Goal: Task Accomplishment & Management: Complete application form

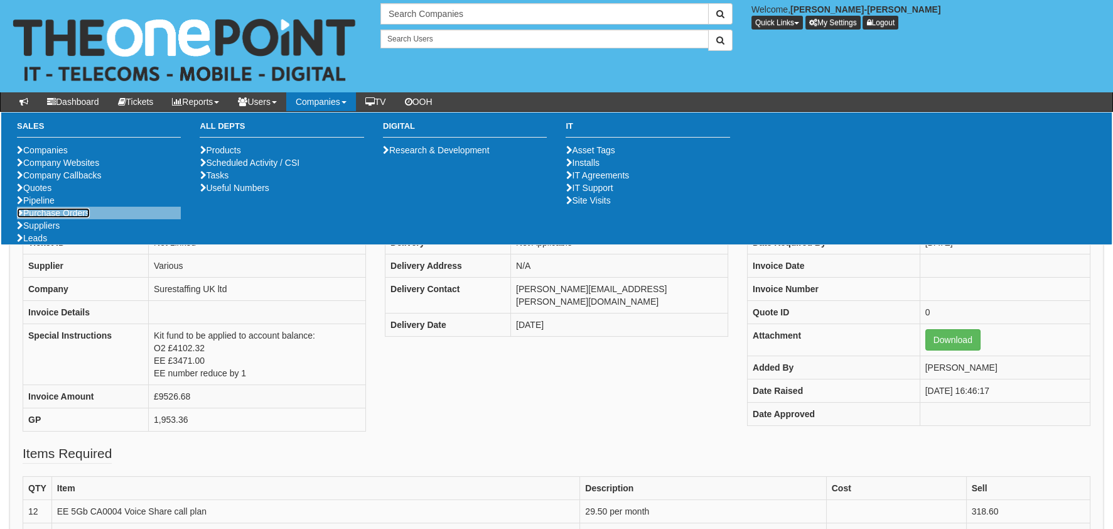
click at [80, 218] on link "Purchase Orders" at bounding box center [53, 213] width 73 height 10
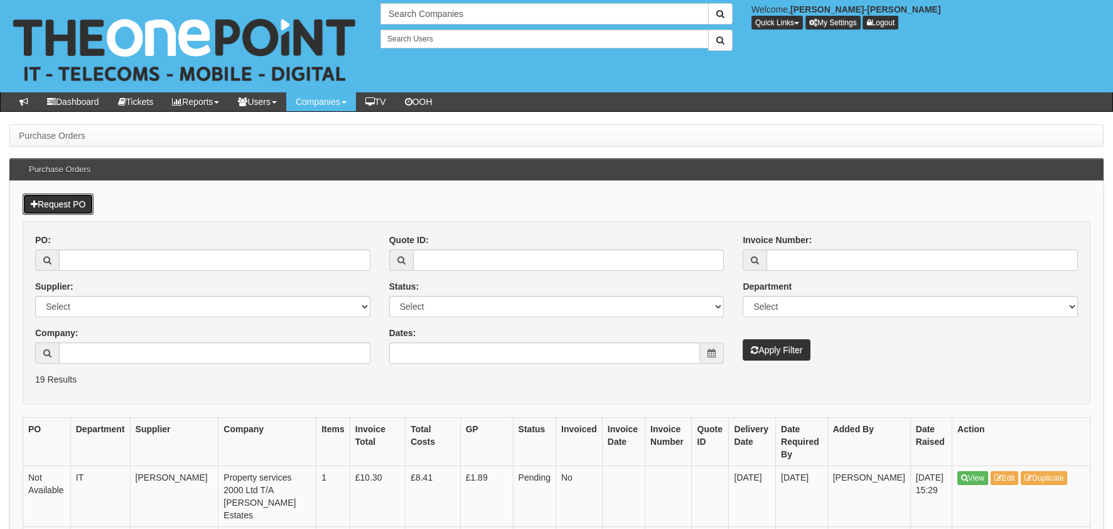
click at [23, 201] on link "Request PO" at bounding box center [58, 203] width 71 height 21
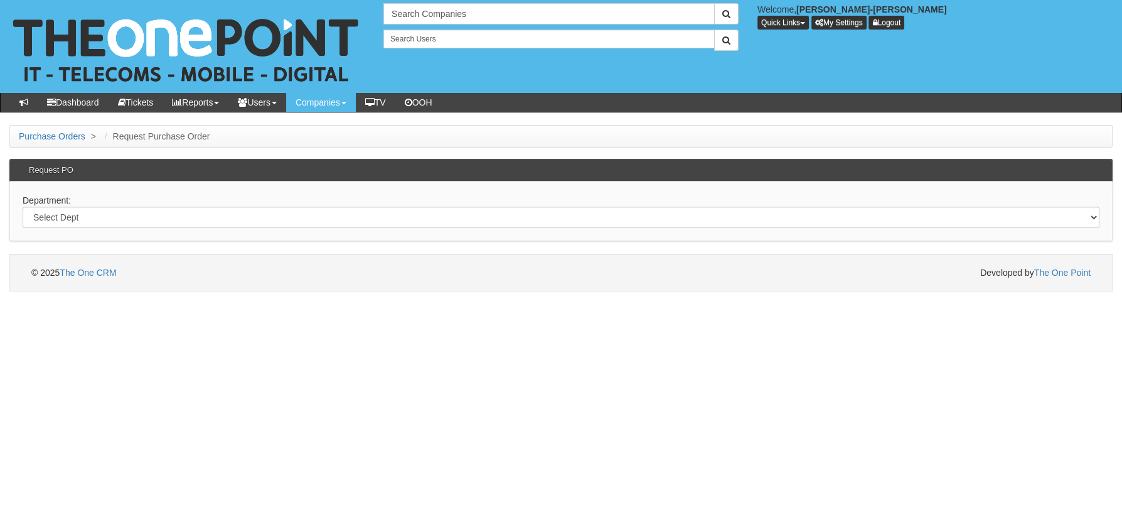
select select "?pipeID=&dept=MOB"
click at [23, 207] on select "Select Dept Digital Internal IT Mobiles Marketing Telecoms" at bounding box center [561, 217] width 1077 height 21
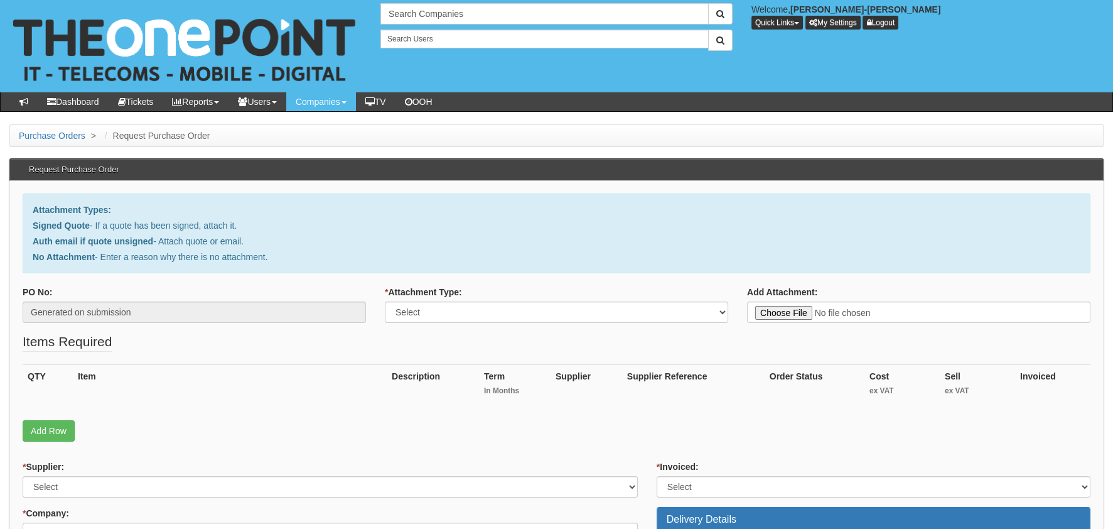
click at [59, 417] on div "QTY Item Description Term In Months Supplier Supplier Reference Order Status Co…" at bounding box center [557, 392] width 1068 height 56
click at [39, 427] on link "Add Row" at bounding box center [49, 430] width 52 height 21
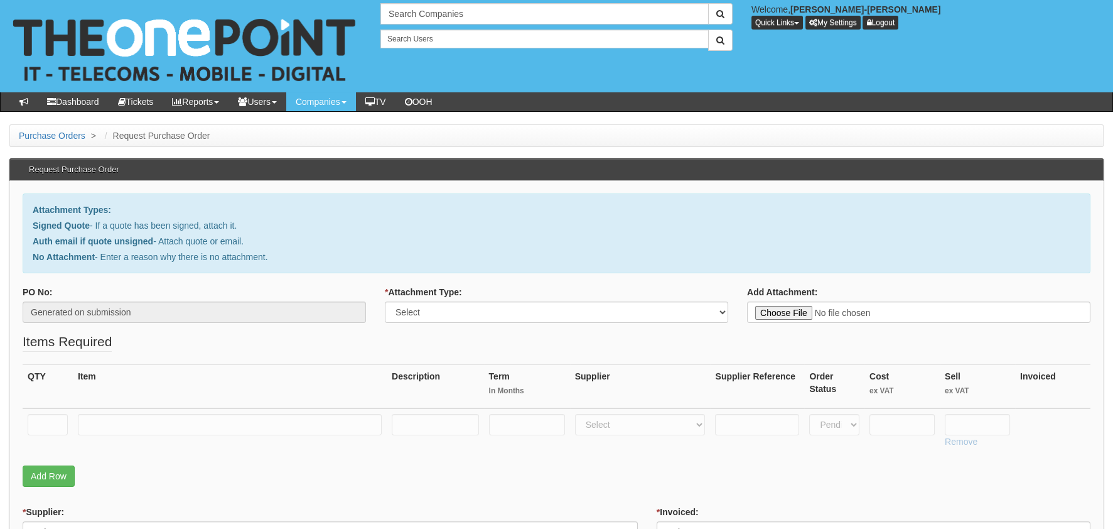
click at [45, 412] on td at bounding box center [48, 430] width 50 height 45
click at [48, 426] on input "text" at bounding box center [48, 424] width 40 height 21
type input "1"
click at [164, 421] on input "text" at bounding box center [230, 424] width 304 height 21
click at [670, 330] on div "* Attachment Type: Select Signed Quote Auth email with quote if unsigned No Att…" at bounding box center [556, 309] width 362 height 46
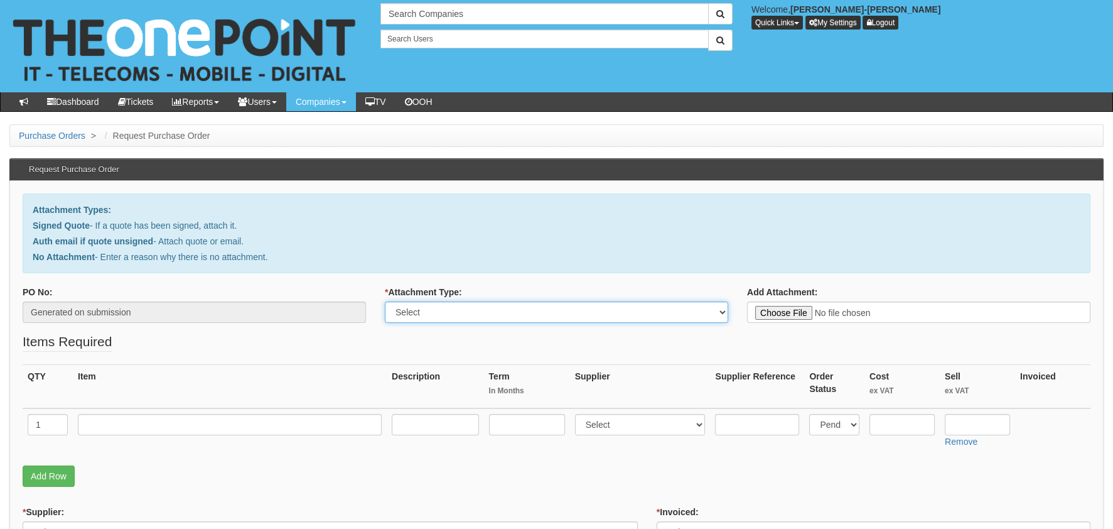
click at [602, 317] on select "Select Signed Quote Auth email with quote if unsigned No Attachment" at bounding box center [556, 311] width 343 height 21
select select "Auth email if quote unsigned"
click at [385, 301] on select "Select Signed Quote Auth email with quote if unsigned No Attachment" at bounding box center [556, 311] width 343 height 21
type input "C:\fakepath\Royal Mail - Postage Confirmation for WP-2111-7205-901.msg"
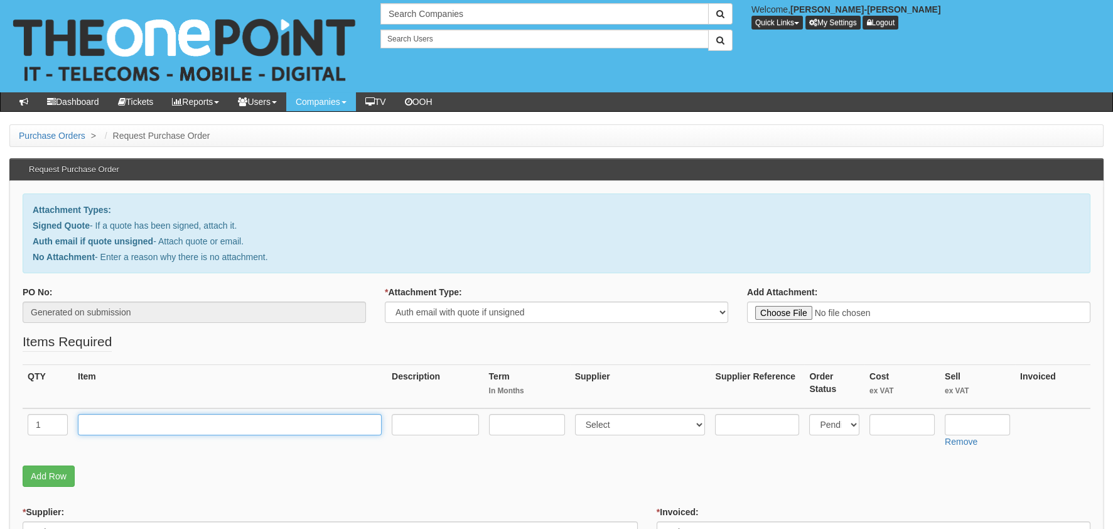
click at [240, 429] on input "text" at bounding box center [230, 424] width 304 height 21
type input "RM DELIVERY"
click at [894, 414] on input "text" at bounding box center [901, 424] width 65 height 21
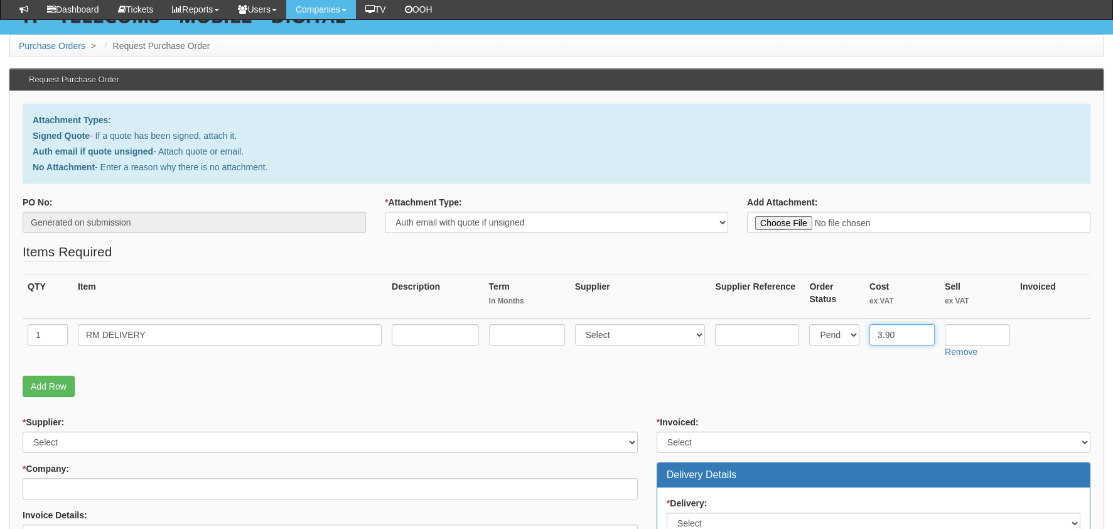
scroll to position [125, 0]
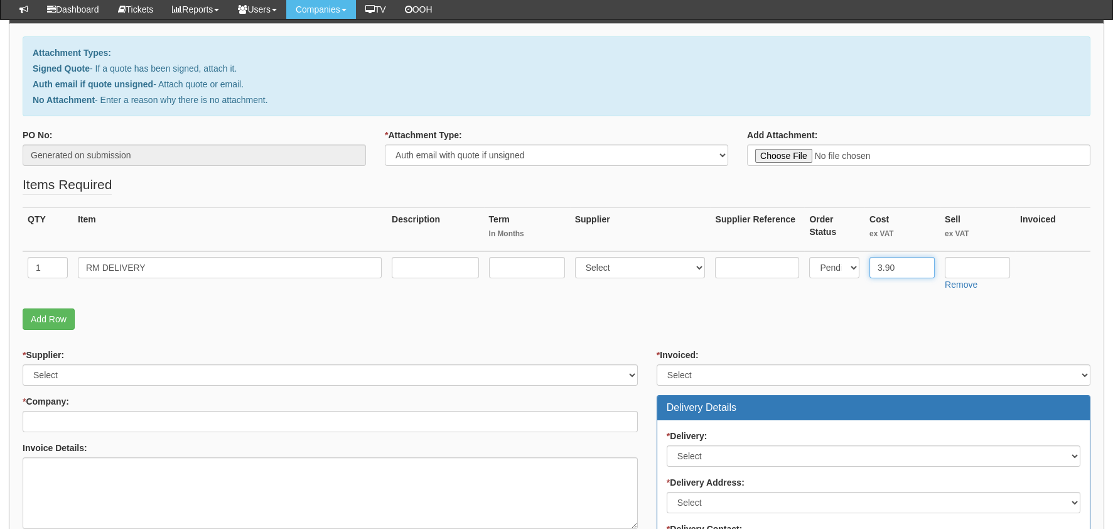
type input "3.90"
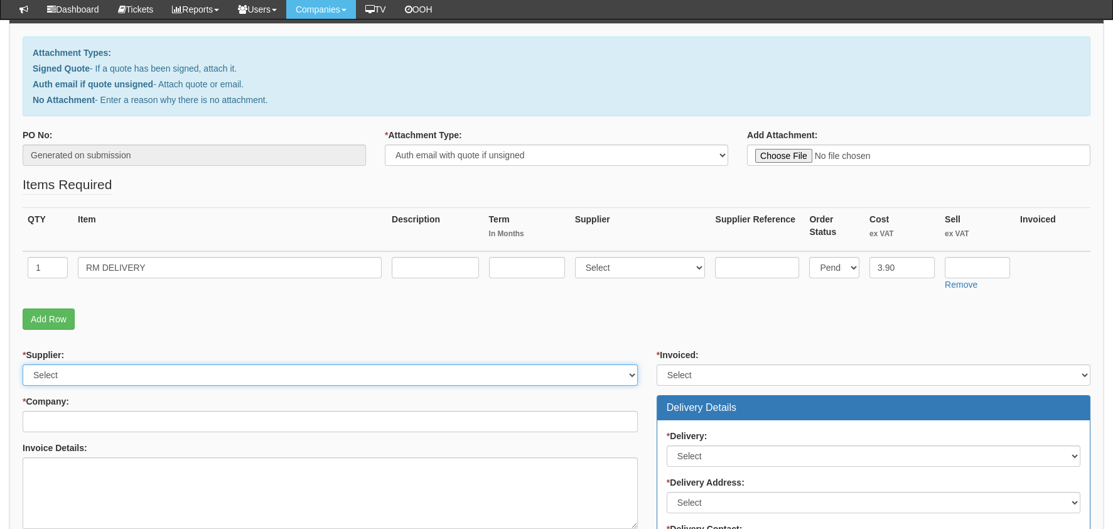
drag, startPoint x: 132, startPoint y: 373, endPoint x: 142, endPoint y: 379, distance: 11.5
click at [132, 373] on select "Select 123 REG.co.uk 1Password 3 4Gon AA Jones Electric Ltd Abzorb Access Group…" at bounding box center [330, 374] width 615 height 21
select select "124"
click at [23, 364] on select "Select 123 REG.co.uk 1Password 3 4Gon AA Jones Electric Ltd Abzorb Access Group…" at bounding box center [330, 374] width 615 height 21
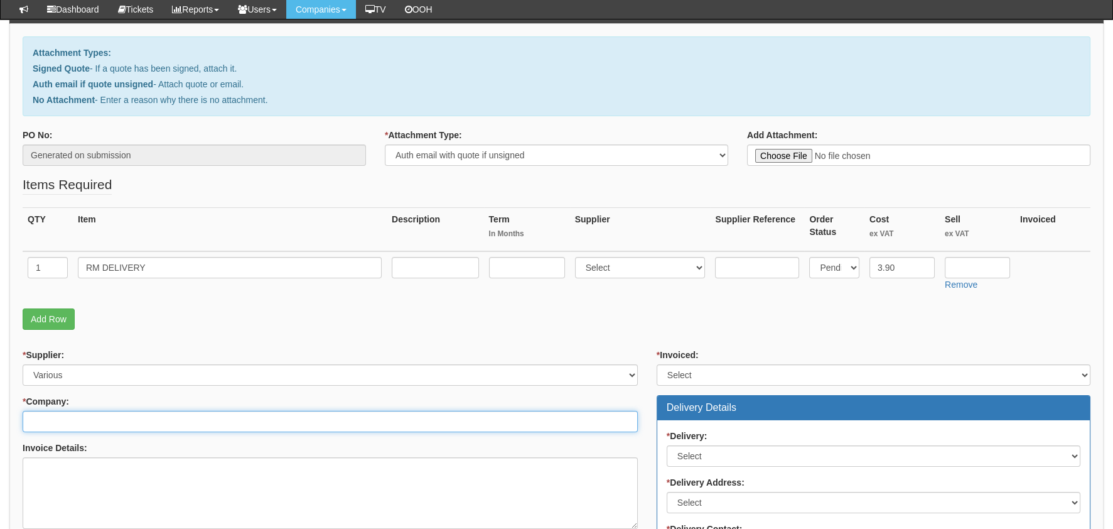
click at [67, 411] on input "* Company:" at bounding box center [330, 421] width 615 height 21
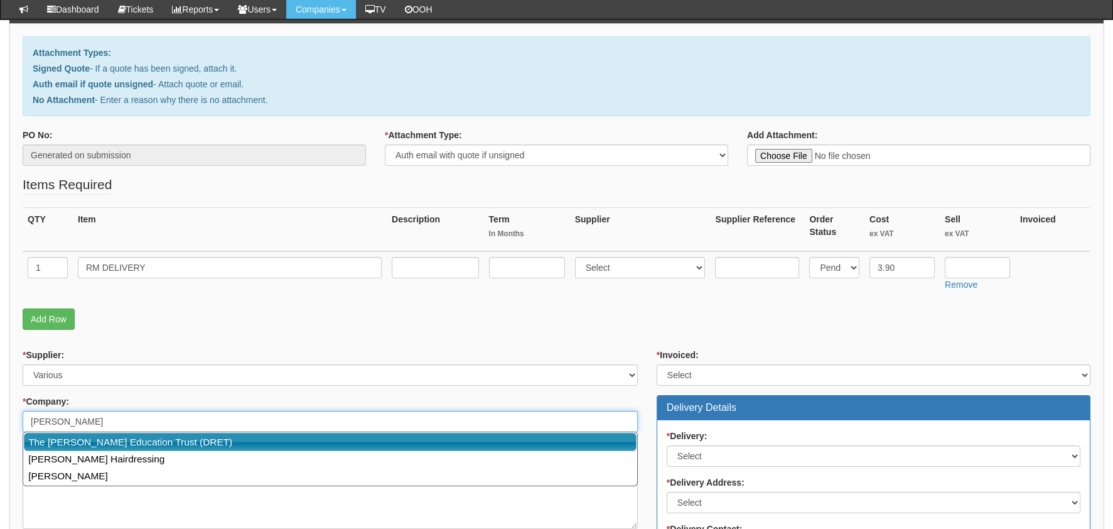
drag, startPoint x: 118, startPoint y: 444, endPoint x: 276, endPoint y: 422, distance: 159.2
click at [120, 445] on link "The [PERSON_NAME] Education Trust (DRET)" at bounding box center [330, 441] width 613 height 18
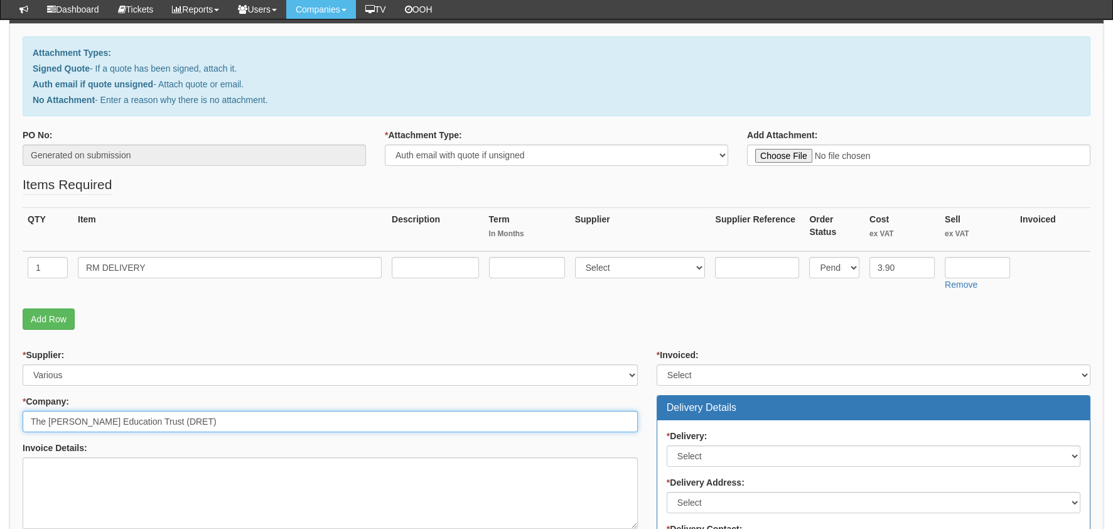
type input "The [PERSON_NAME] Education Trust (DRET)"
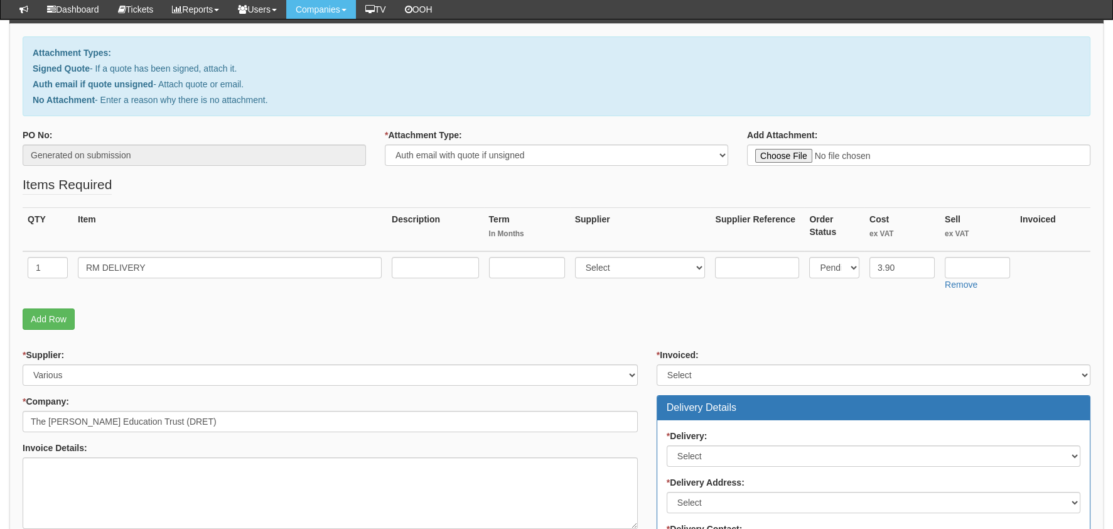
click at [701, 360] on div "* Invoiced: Select Yes No N/A STB (part of order)" at bounding box center [874, 366] width 434 height 37
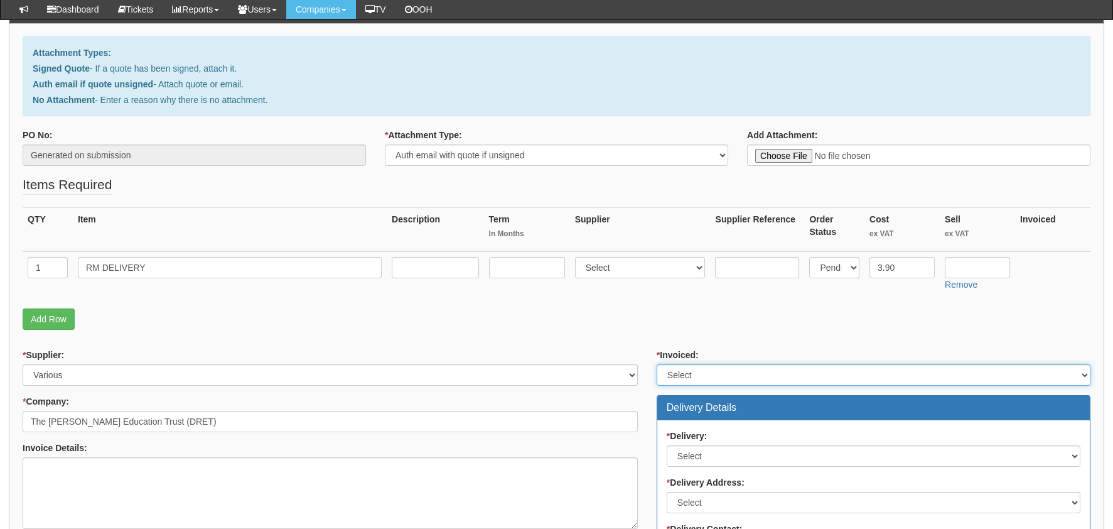
drag, startPoint x: 700, startPoint y: 365, endPoint x: 698, endPoint y: 381, distance: 15.8
click at [700, 365] on select "Select Yes No N/A STB (part of order)" at bounding box center [874, 374] width 434 height 21
select select "2"
click at [657, 364] on select "Select Yes No N/A STB (part of order)" at bounding box center [874, 374] width 434 height 21
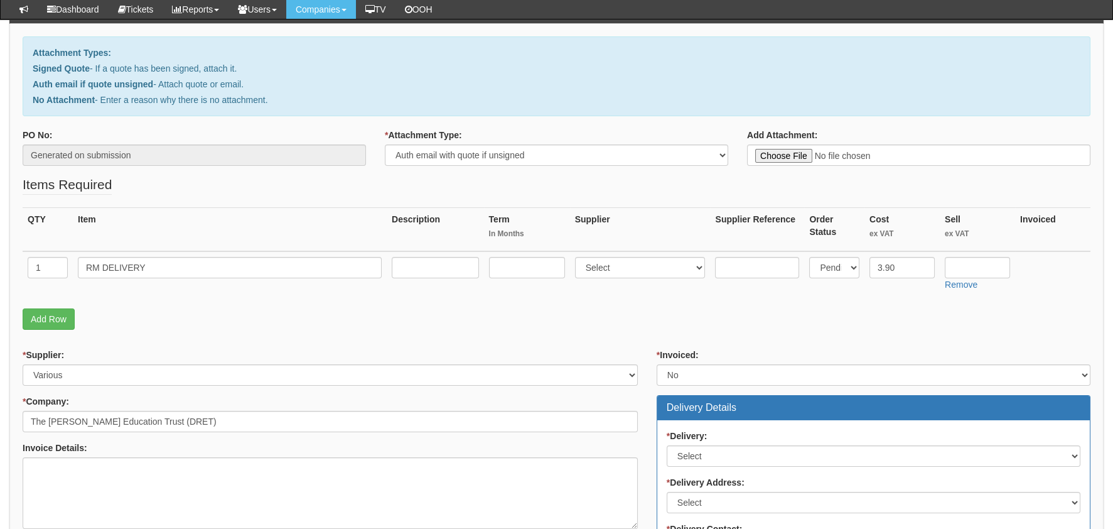
click at [701, 420] on div "* Delivery: Select No Not Applicable Yes * Delivery Address: Select Not Applica…" at bounding box center [873, 522] width 432 height 205
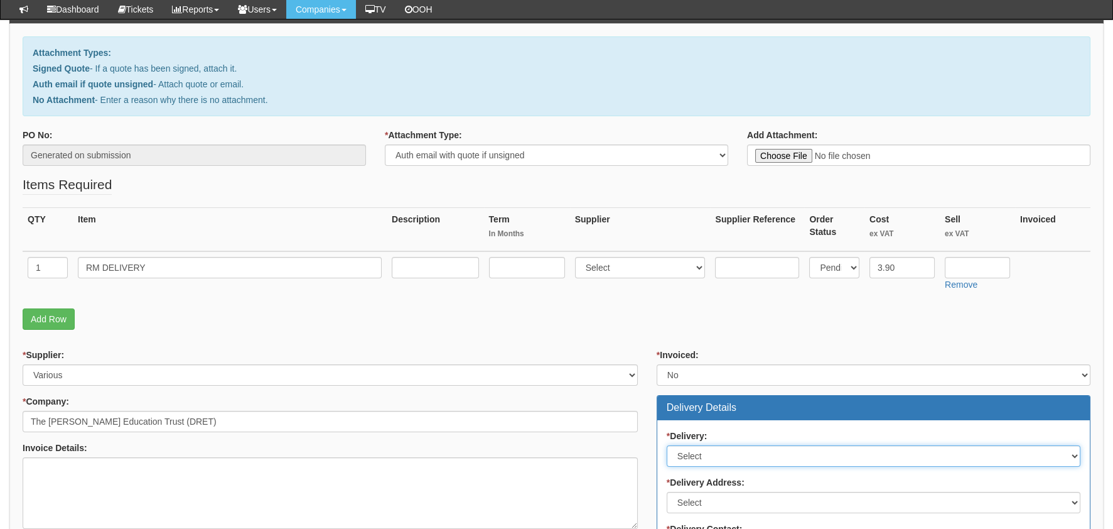
click at [706, 454] on select "Select No Not Applicable Yes" at bounding box center [874, 455] width 414 height 21
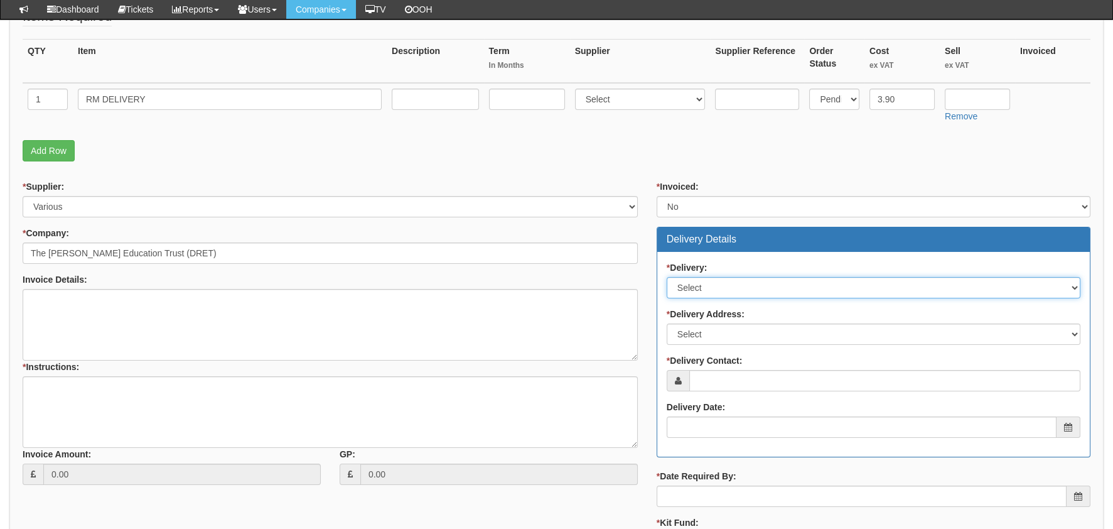
scroll to position [313, 0]
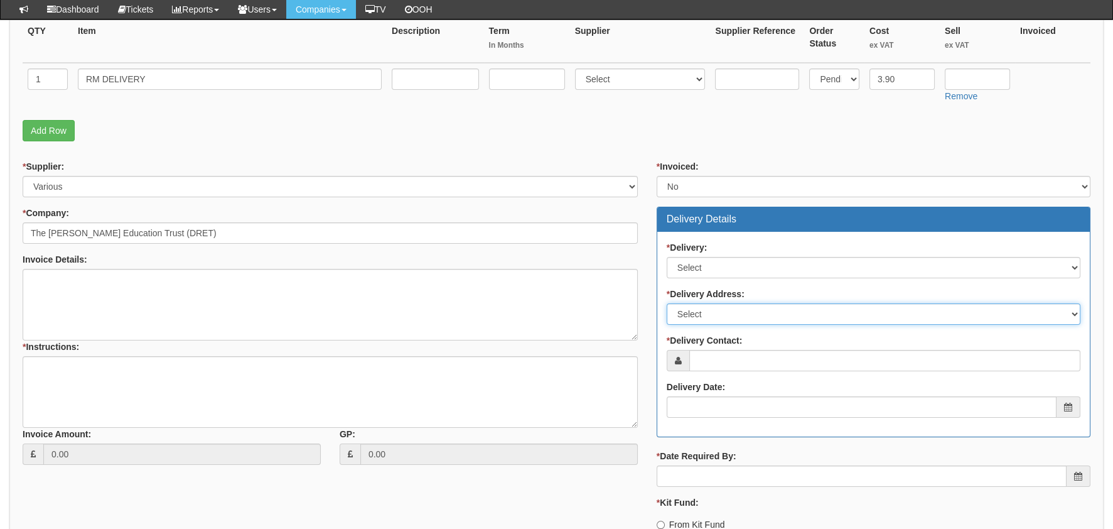
drag, startPoint x: 712, startPoint y: 310, endPoint x: 713, endPoint y: 323, distance: 13.2
click at [712, 310] on select "Select Not Applicable Main Address - NG31 7XY Other" at bounding box center [874, 313] width 414 height 21
select select "company_main_address"
click at [667, 303] on select "Select Not Applicable Main Address - NG31 7XY Other" at bounding box center [874, 313] width 414 height 21
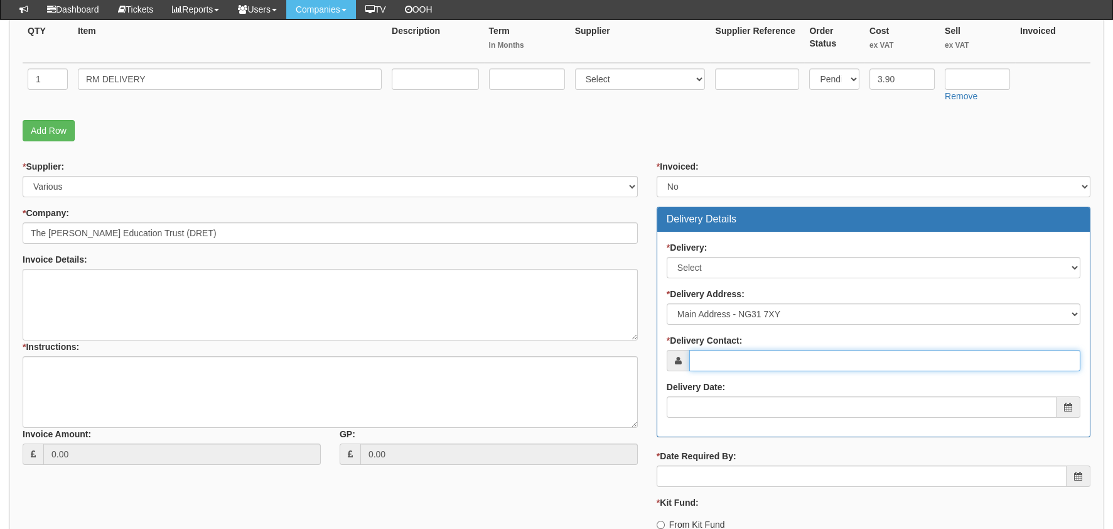
click at [730, 357] on input "* Delivery Contact:" at bounding box center [884, 360] width 391 height 21
type input "[PERSON_NAME]"
click at [754, 432] on div "* Delivery: Select No Not Applicable Yes * Delivery Address: Select Not Applica…" at bounding box center [873, 334] width 432 height 205
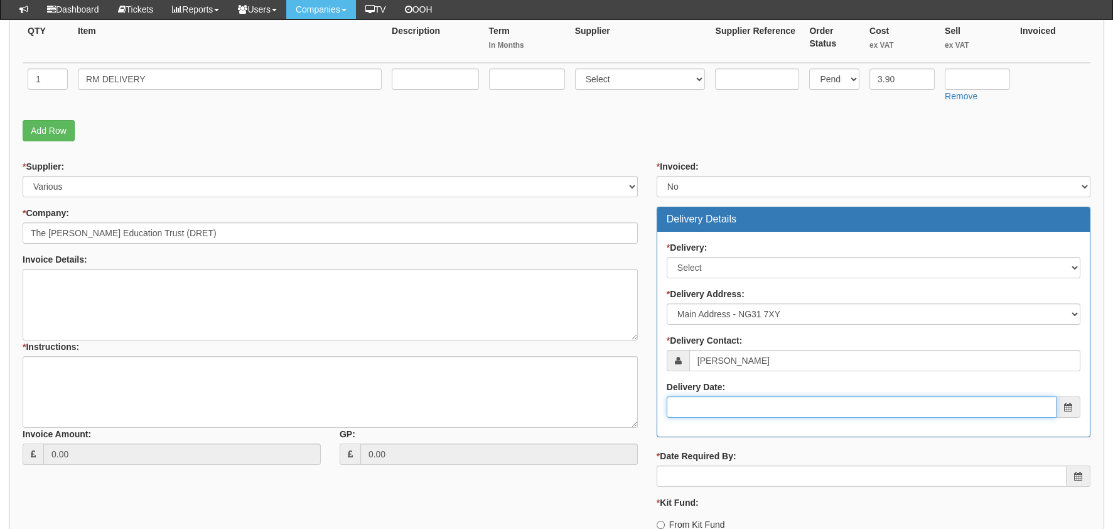
click at [753, 400] on input "Delivery Date:" at bounding box center [862, 406] width 390 height 21
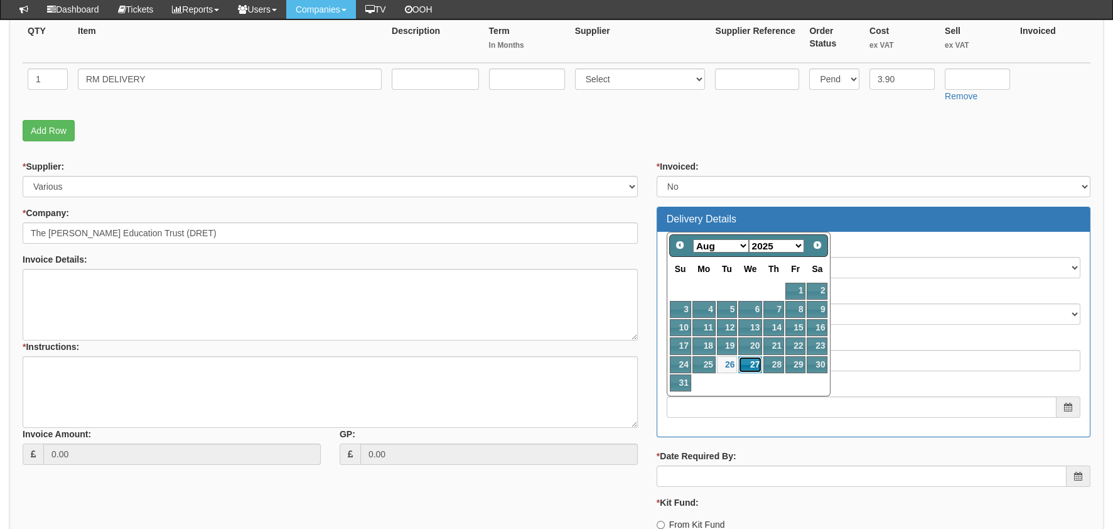
drag, startPoint x: 754, startPoint y: 362, endPoint x: 747, endPoint y: 376, distance: 16.0
click at [754, 362] on link "27" at bounding box center [750, 364] width 24 height 17
type input "2025-08-27"
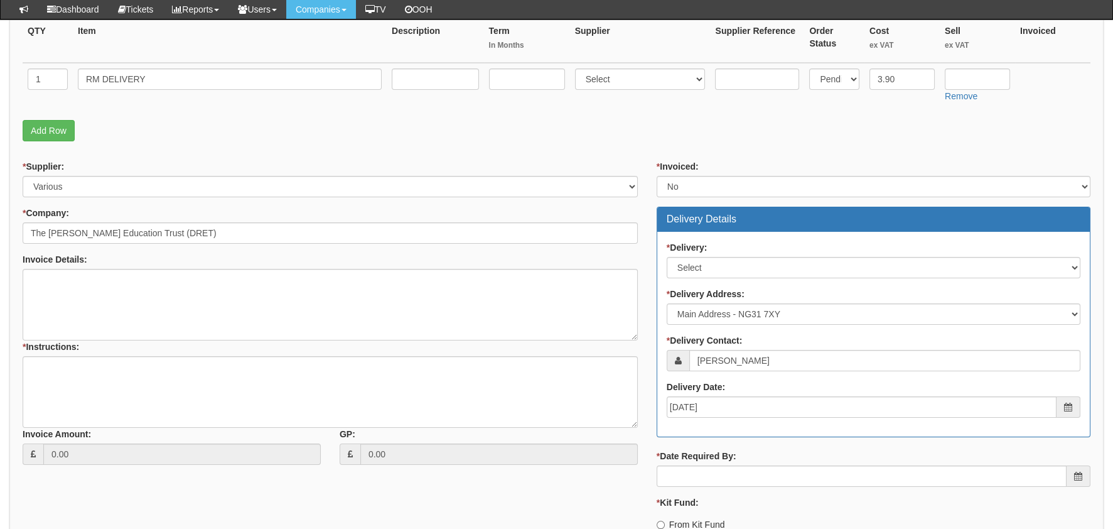
drag, startPoint x: 696, startPoint y: 488, endPoint x: 706, endPoint y: 467, distance: 23.3
click at [696, 488] on div "* Invoiced: Select Yes No N/A STB (part of order) Delivery Details * Delivery: …" at bounding box center [873, 365] width 453 height 411
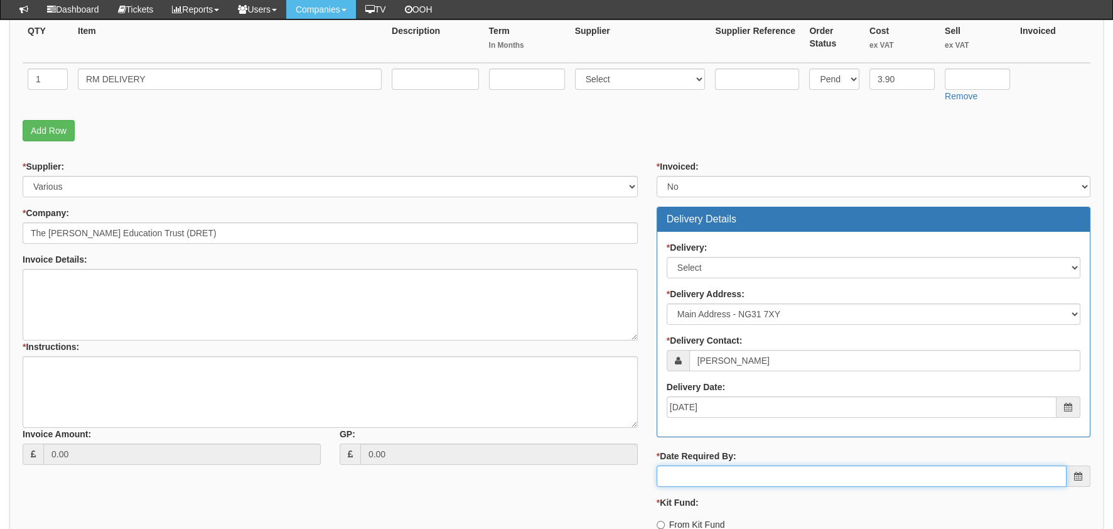
click at [708, 471] on input "* Date Required By:" at bounding box center [862, 475] width 410 height 21
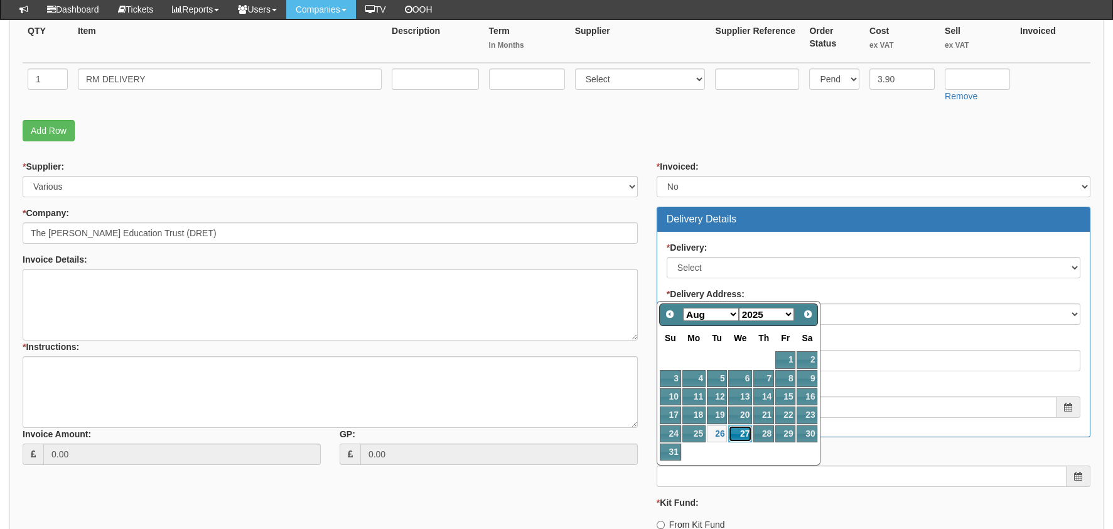
click at [739, 427] on link "27" at bounding box center [740, 433] width 24 height 17
type input "2025-08-27"
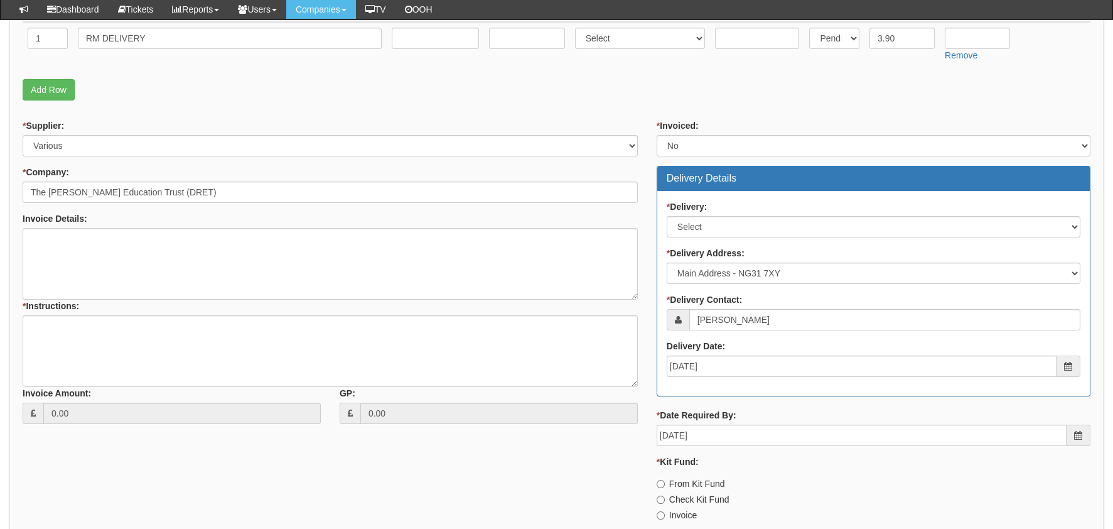
scroll to position [377, 0]
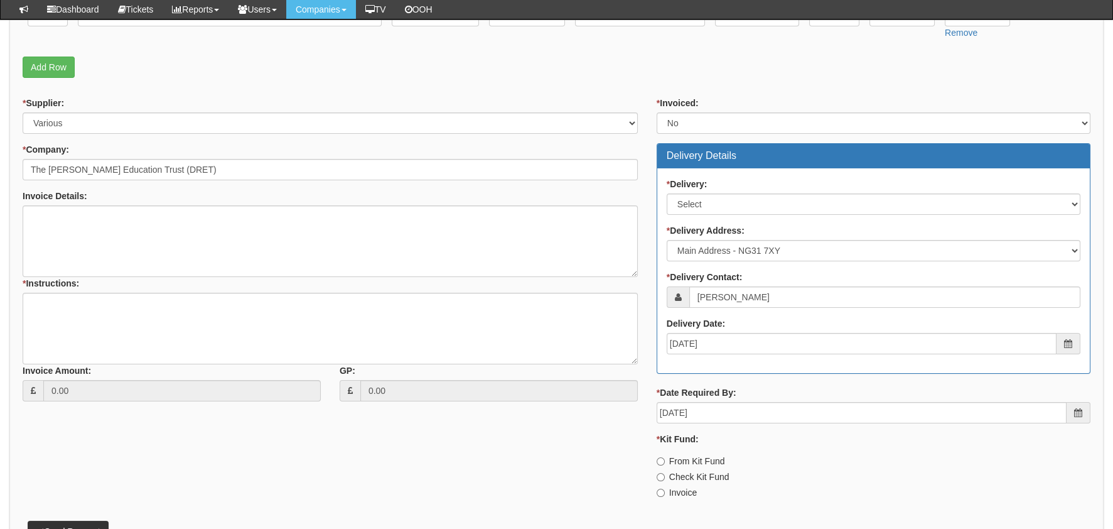
click at [677, 490] on label "Invoice" at bounding box center [677, 492] width 40 height 13
click at [227, 281] on div "* Instructions:" at bounding box center [330, 254] width 615 height 78
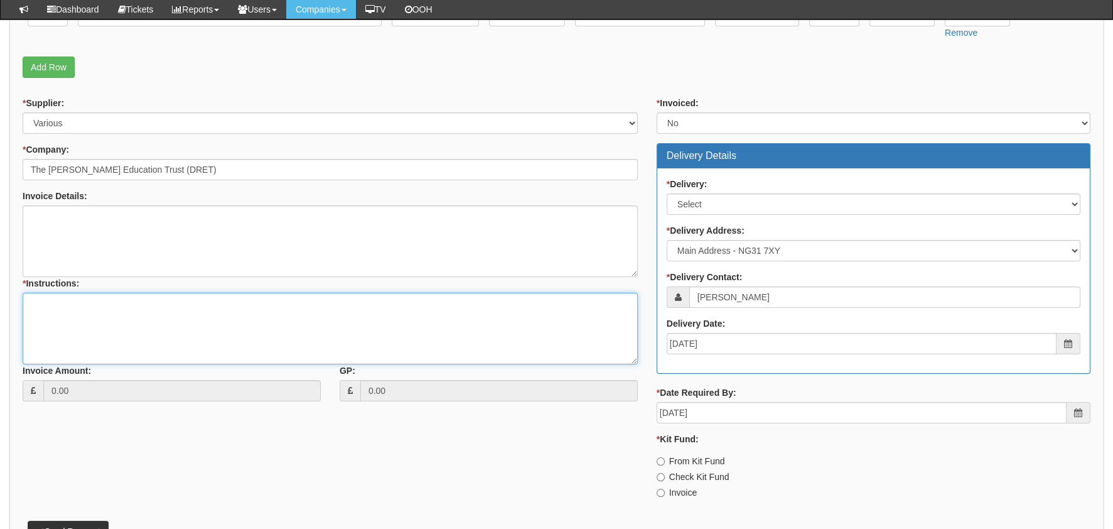
click at [237, 303] on textarea "* Instructions:" at bounding box center [330, 329] width 615 height 72
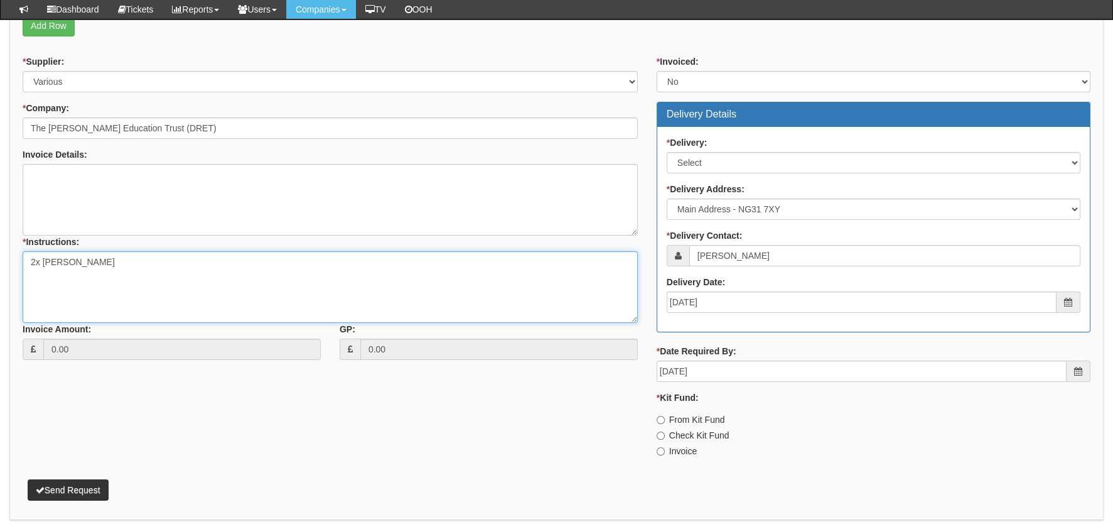
scroll to position [439, 0]
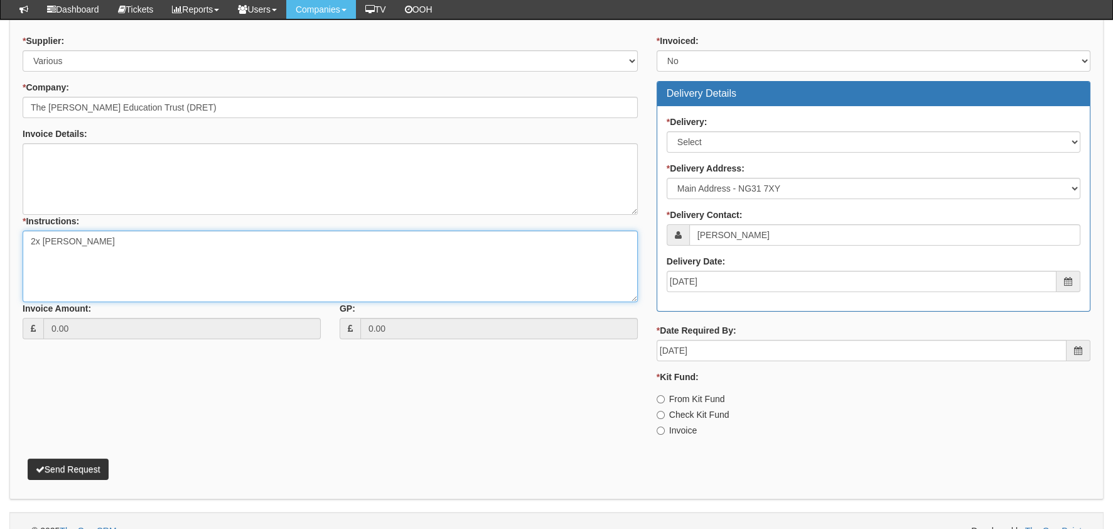
type textarea "2x [PERSON_NAME]"
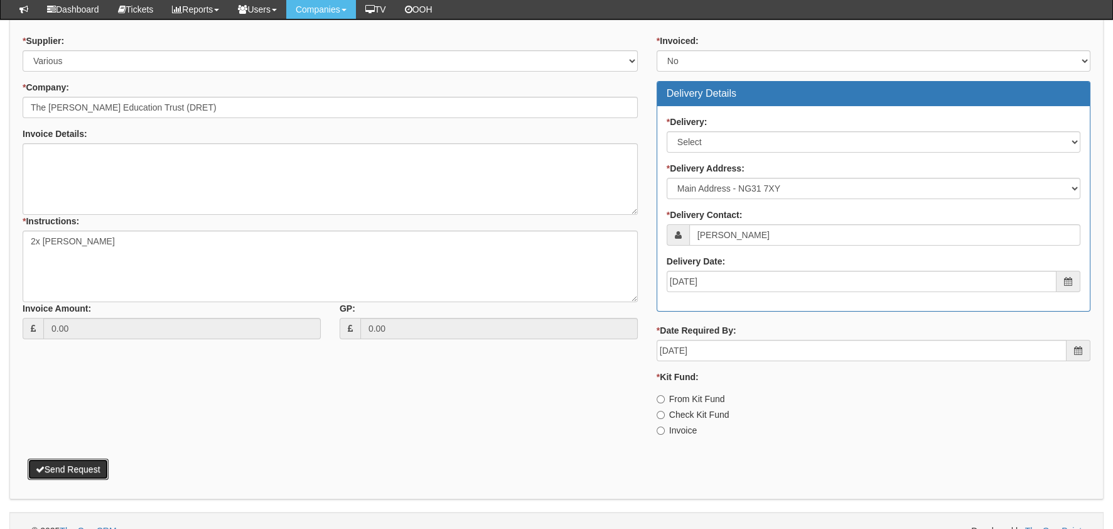
click at [102, 473] on button "Send Request" at bounding box center [68, 468] width 81 height 21
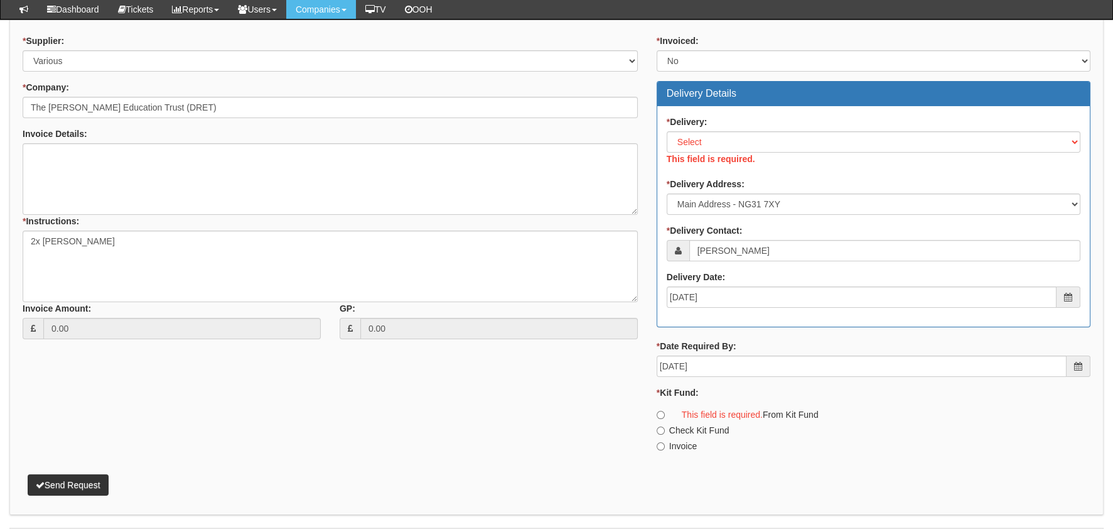
click at [697, 417] on label "This field is required." at bounding box center [716, 414] width 94 height 13
click at [665, 417] on input "This field is required. From Kit Fund" at bounding box center [661, 415] width 8 height 8
radio input "true"
click at [682, 439] on label "Invoice" at bounding box center [677, 445] width 40 height 13
click at [677, 442] on label "Invoice" at bounding box center [677, 445] width 40 height 13
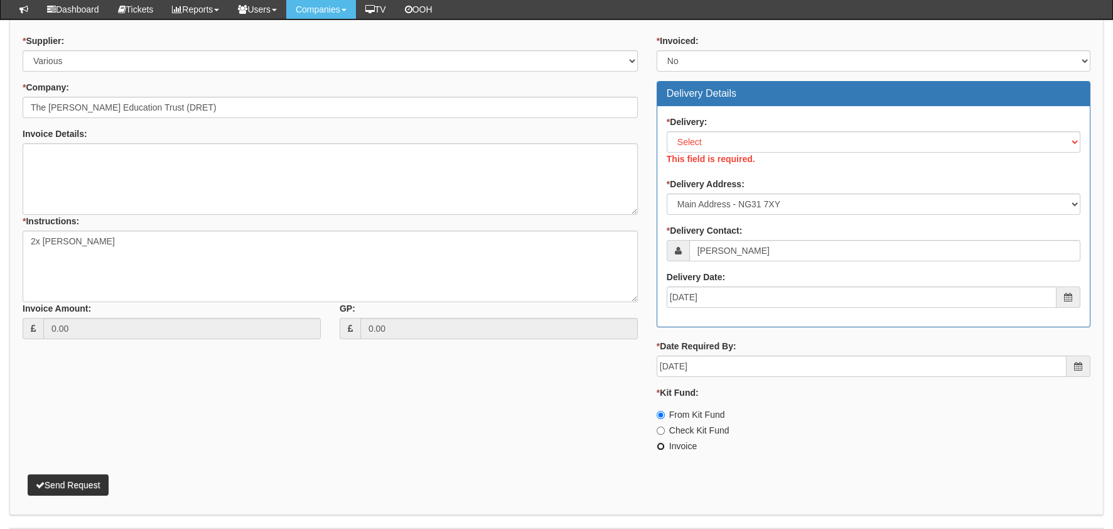
click at [665, 419] on input "Invoice" at bounding box center [661, 415] width 8 height 8
radio input "true"
click at [99, 490] on button "Send Request" at bounding box center [68, 484] width 81 height 21
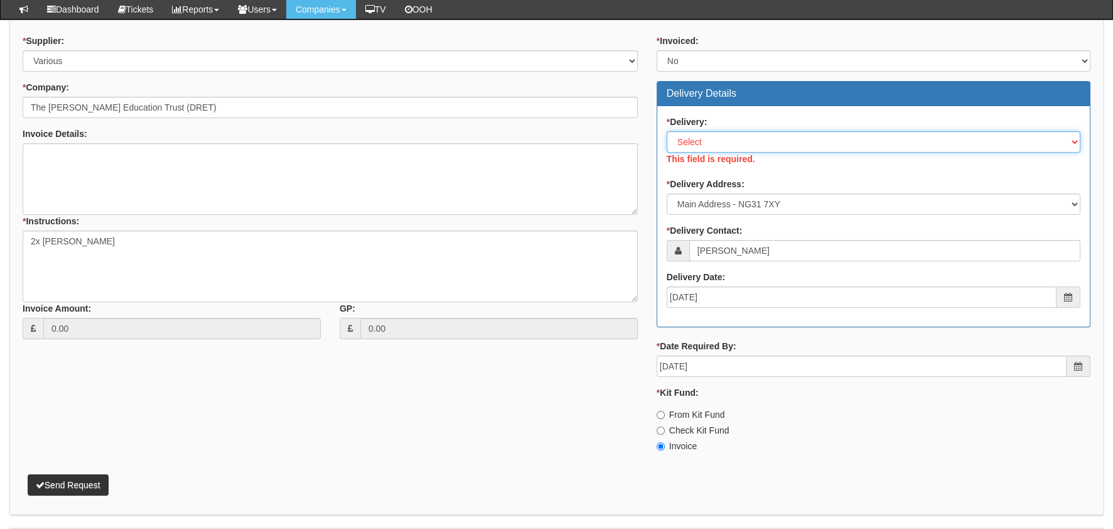
drag, startPoint x: 717, startPoint y: 132, endPoint x: 719, endPoint y: 140, distance: 7.6
click at [717, 132] on select "Select No Not Applicable Yes" at bounding box center [874, 141] width 414 height 21
select select "1"
click at [667, 131] on select "Select No Not Applicable Yes" at bounding box center [874, 141] width 414 height 21
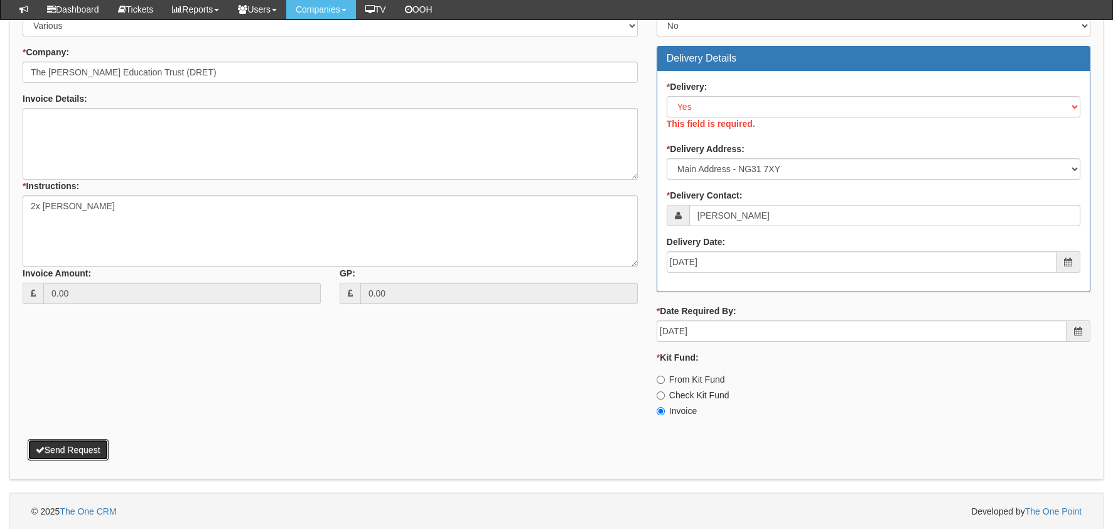
click at [78, 452] on button "Send Request" at bounding box center [68, 449] width 81 height 21
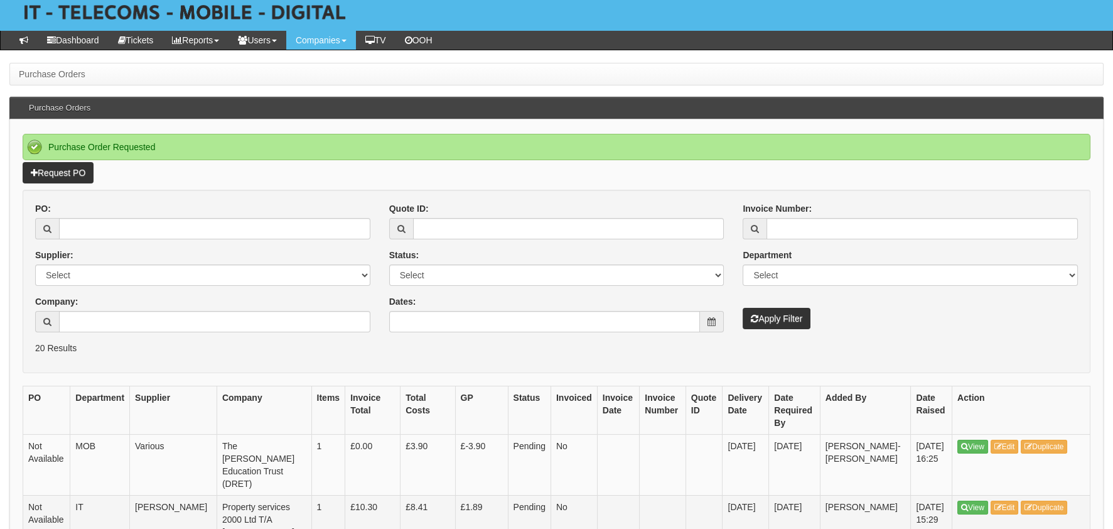
scroll to position [125, 0]
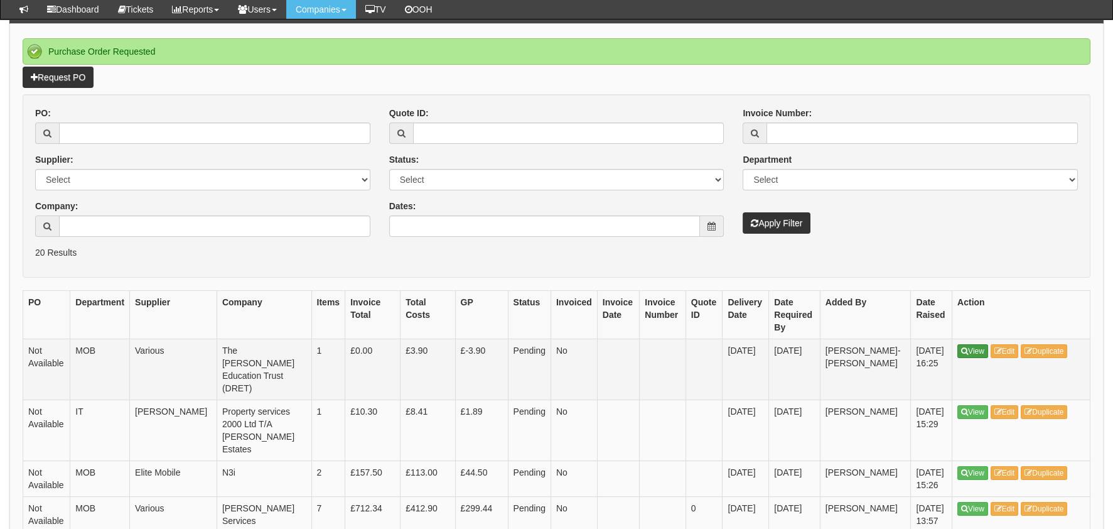
drag, startPoint x: 990, startPoint y: 349, endPoint x: 979, endPoint y: 353, distance: 11.3
click at [989, 349] on td "View Edit Duplicate" at bounding box center [1021, 368] width 138 height 61
click at [965, 352] on icon at bounding box center [964, 351] width 7 height 8
